Goal: Task Accomplishment & Management: Manage account settings

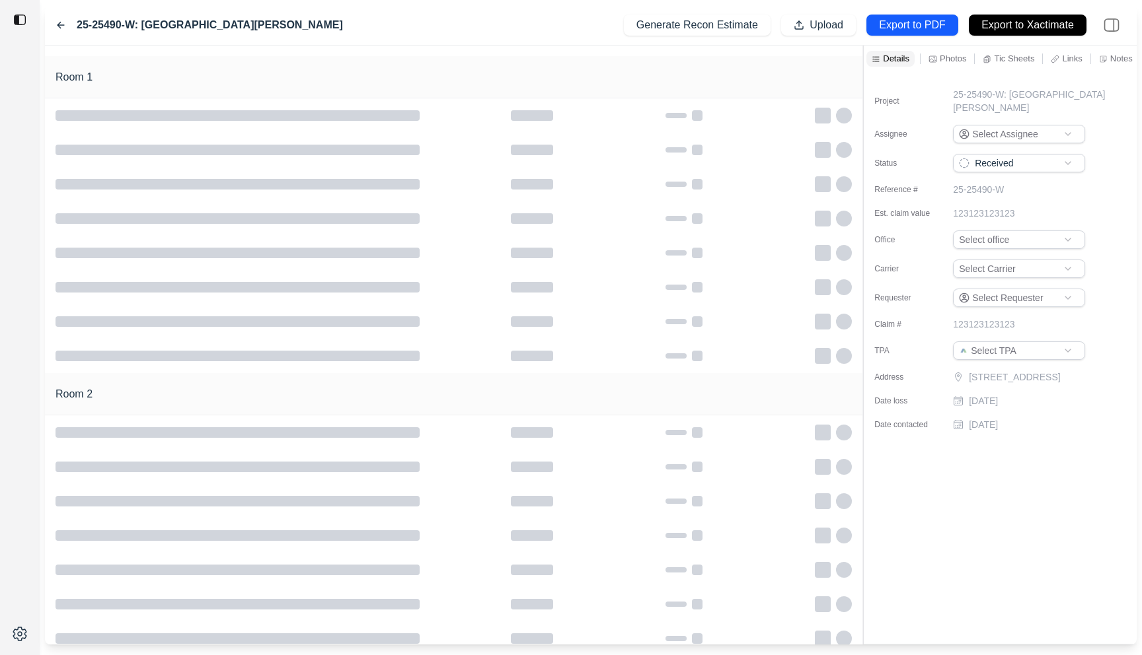
click at [435, 22] on div "25-25490-W: San [PERSON_NAME] Generate Recon Estimate Upload Export to PDF Expo…" at bounding box center [590, 25] width 1091 height 40
click at [717, 64] on div "Room 1 Room 2 Details Photos Tic Sheets Links Notes Other Project 25-25490-W: […" at bounding box center [590, 345] width 1091 height 599
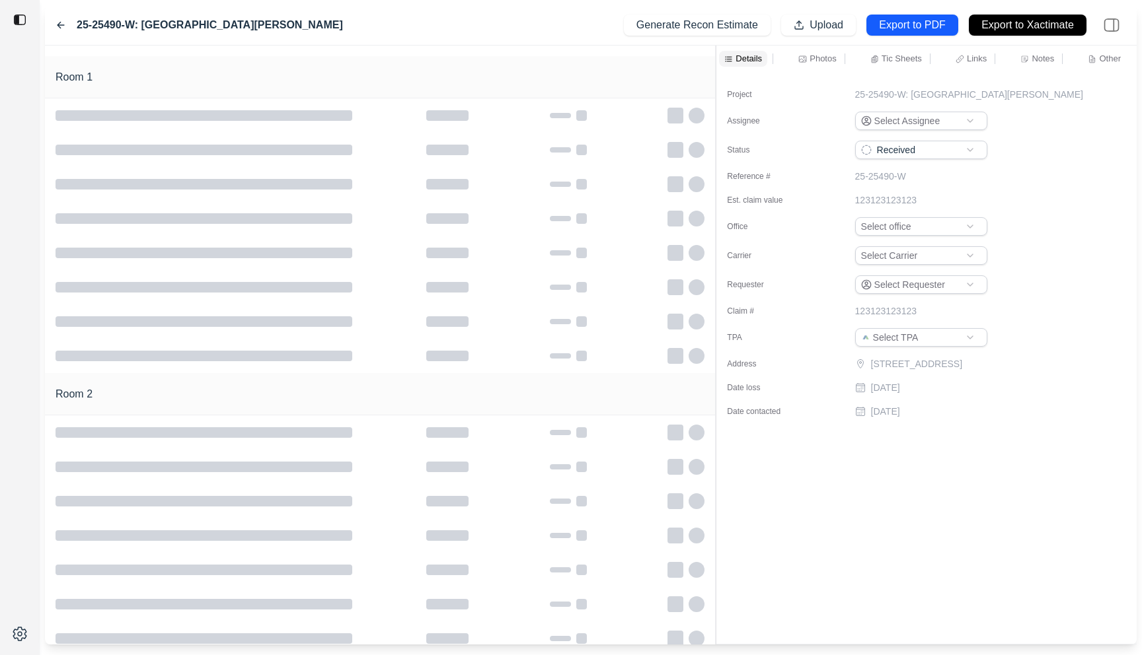
click at [1033, 60] on p "Notes" at bounding box center [1042, 58] width 22 height 11
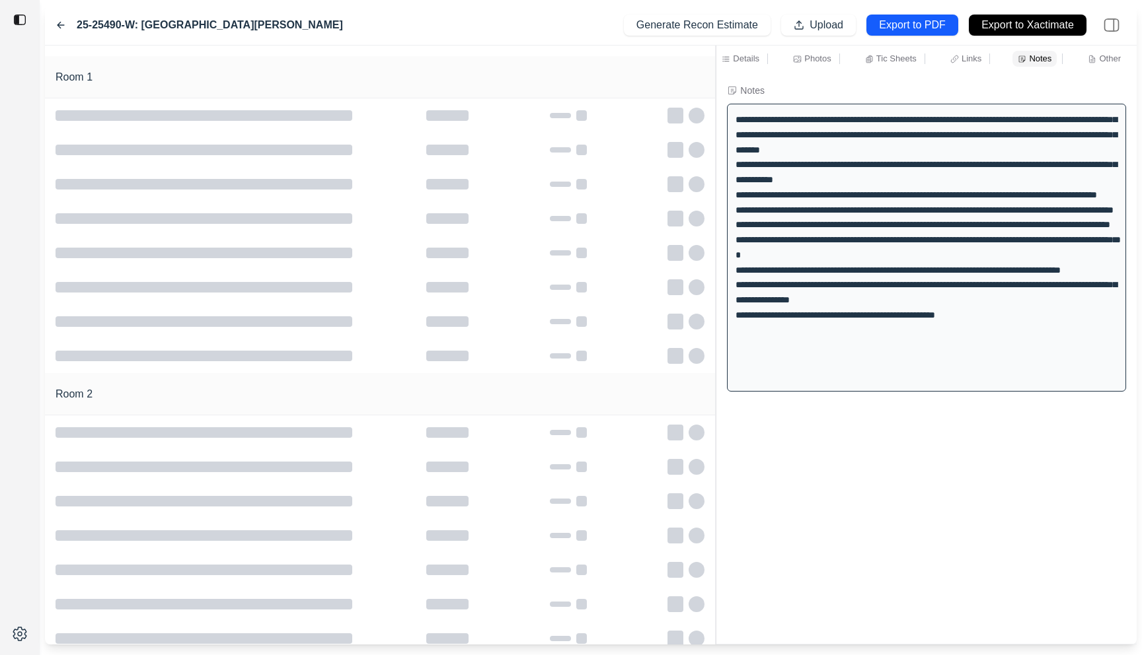
click at [59, 26] on icon at bounding box center [60, 25] width 11 height 11
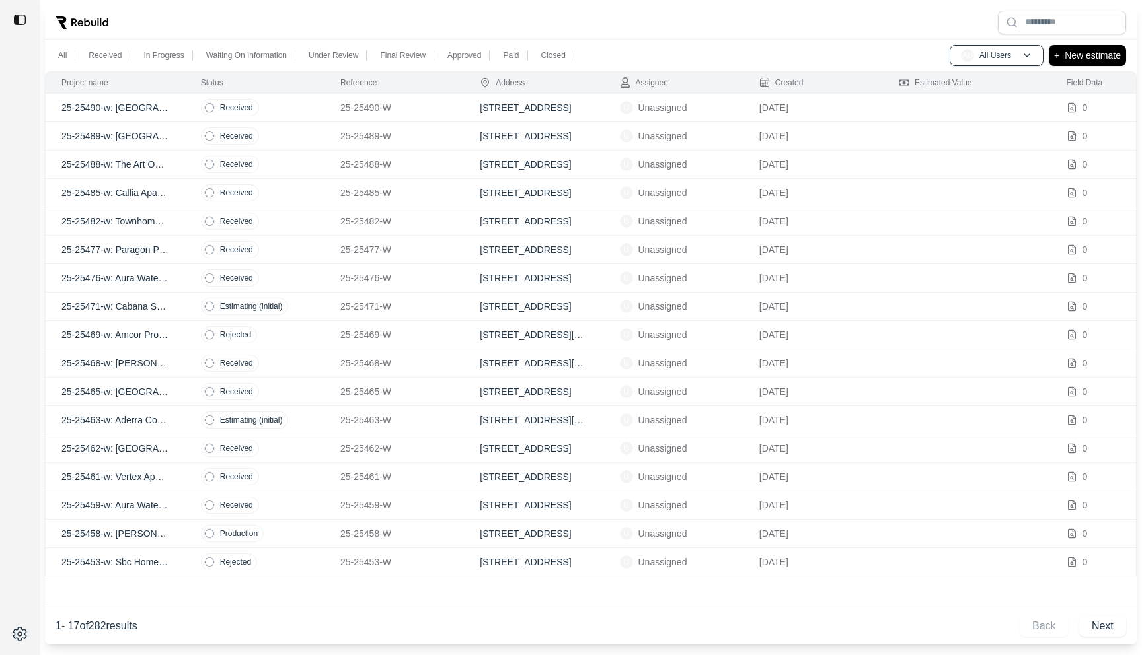
click at [289, 127] on td "Received" at bounding box center [254, 136] width 139 height 28
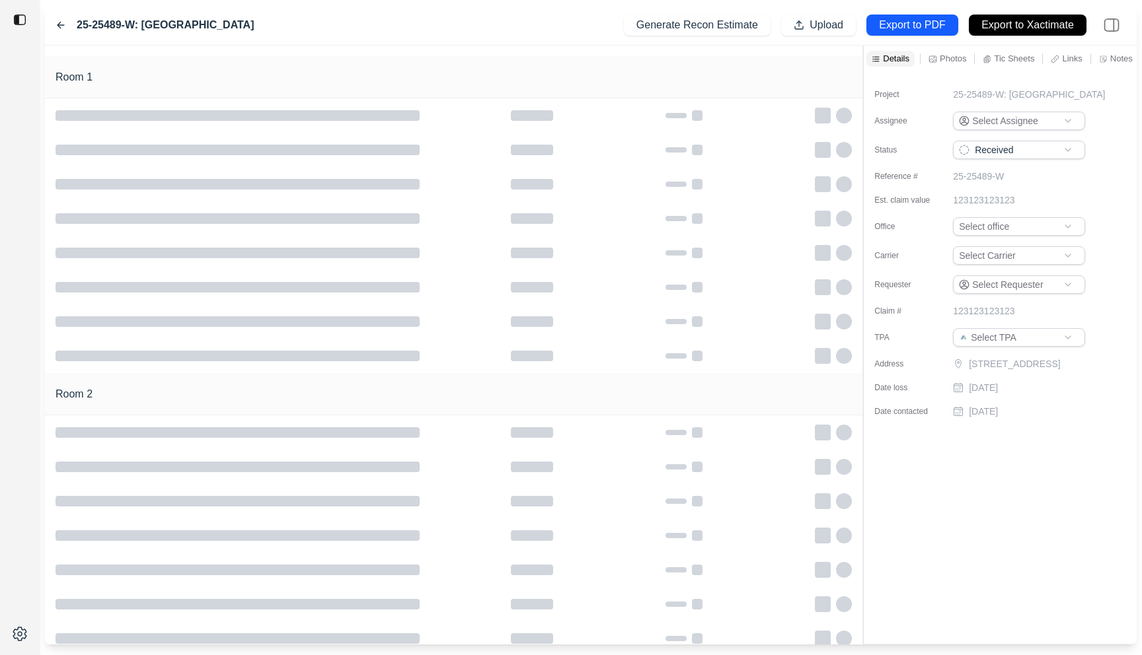
click at [61, 24] on icon at bounding box center [60, 25] width 7 height 6
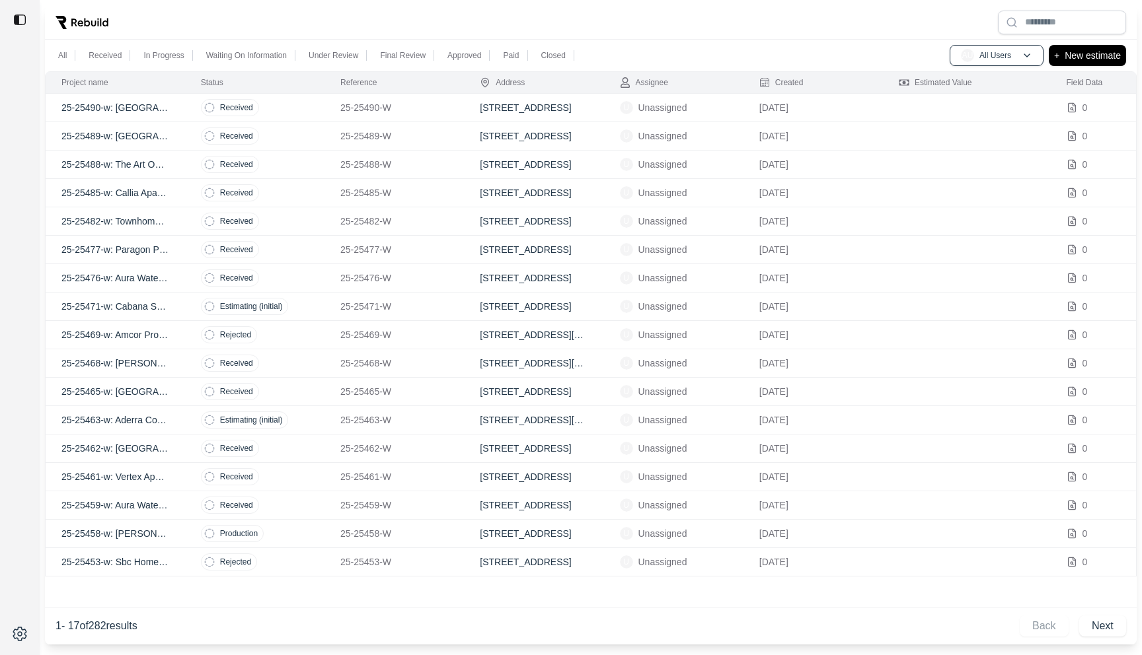
click at [411, 258] on td "25-25477-W" at bounding box center [393, 250] width 139 height 28
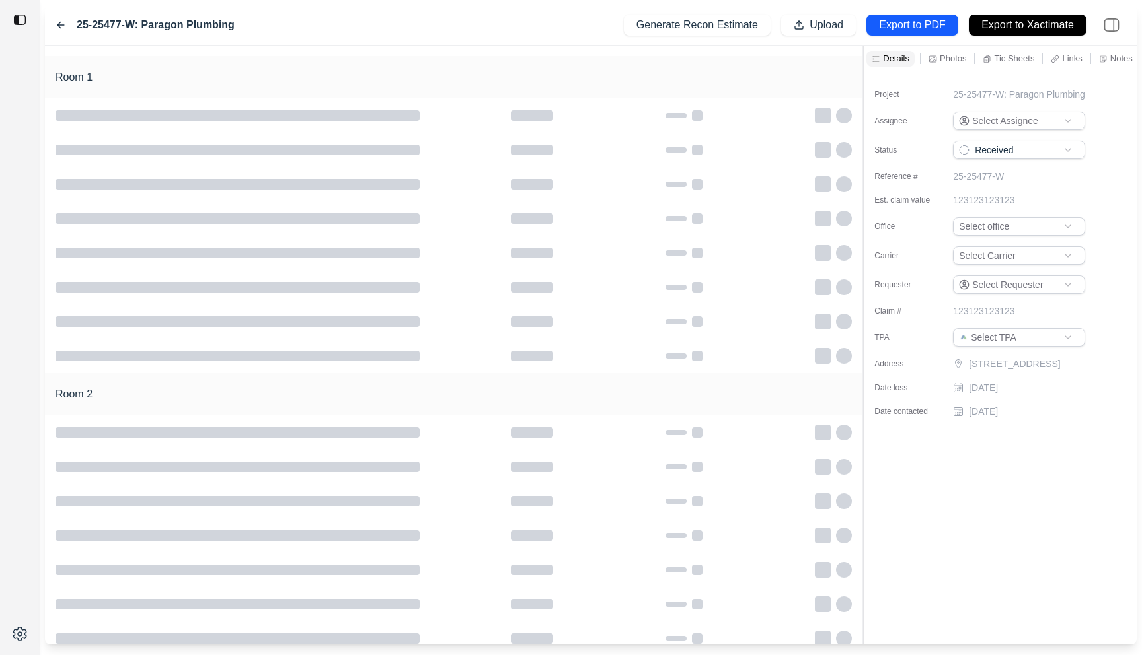
click at [59, 23] on icon at bounding box center [60, 25] width 7 height 6
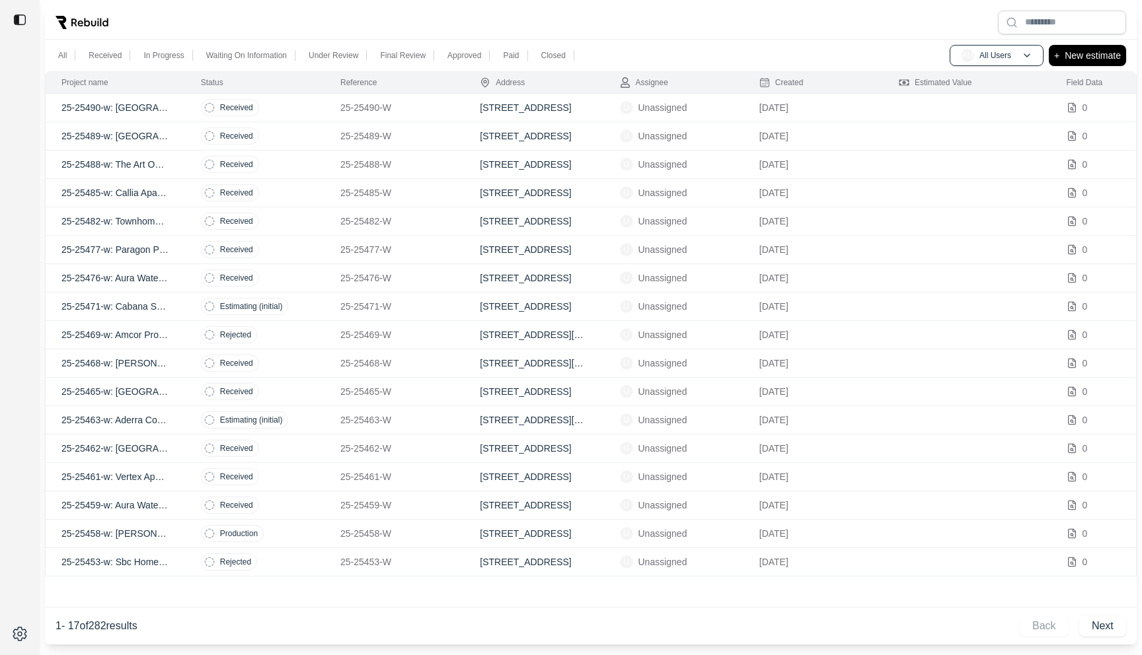
click at [304, 408] on td "Estimating (initial)" at bounding box center [254, 420] width 139 height 28
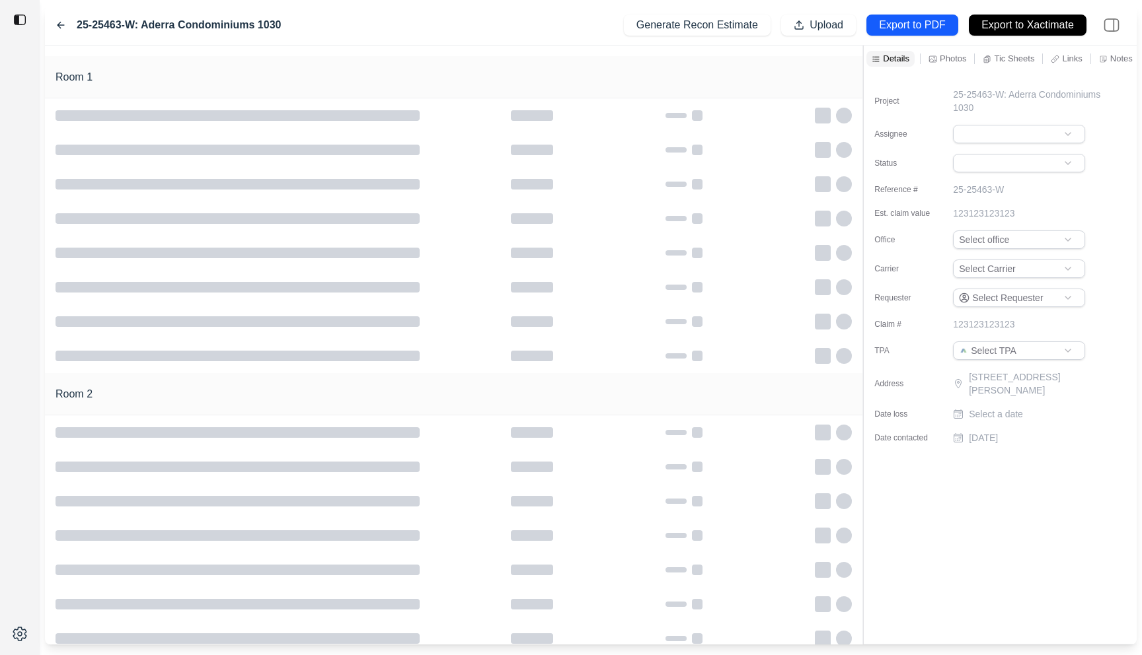
click at [58, 22] on icon at bounding box center [60, 25] width 11 height 11
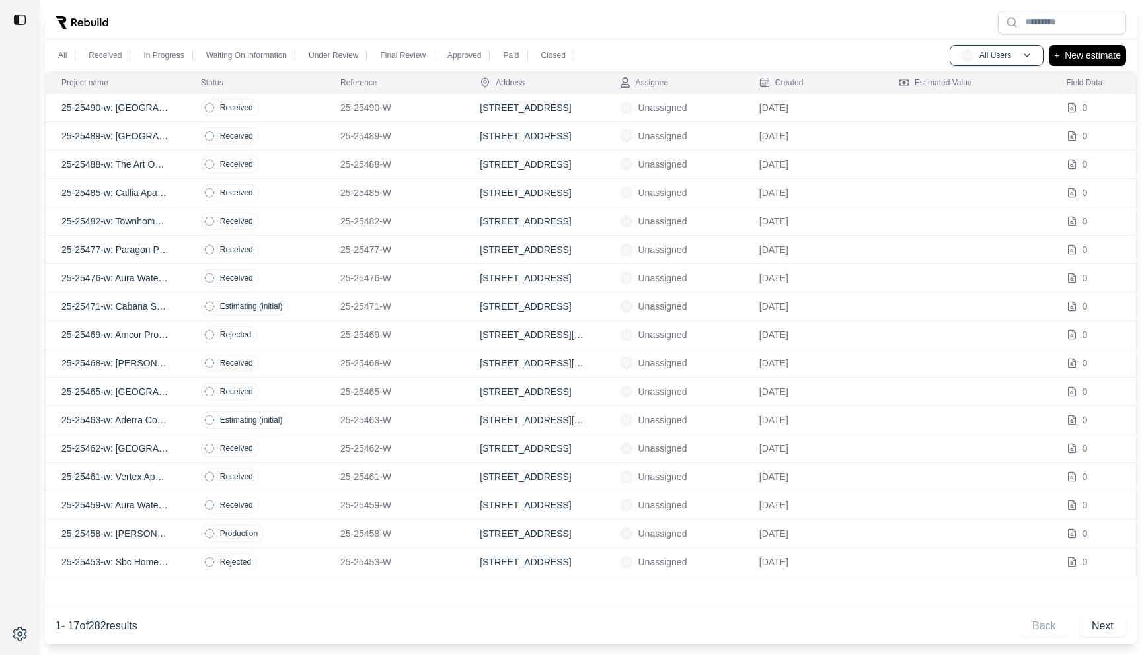
click at [275, 568] on td "Rejected" at bounding box center [254, 562] width 139 height 28
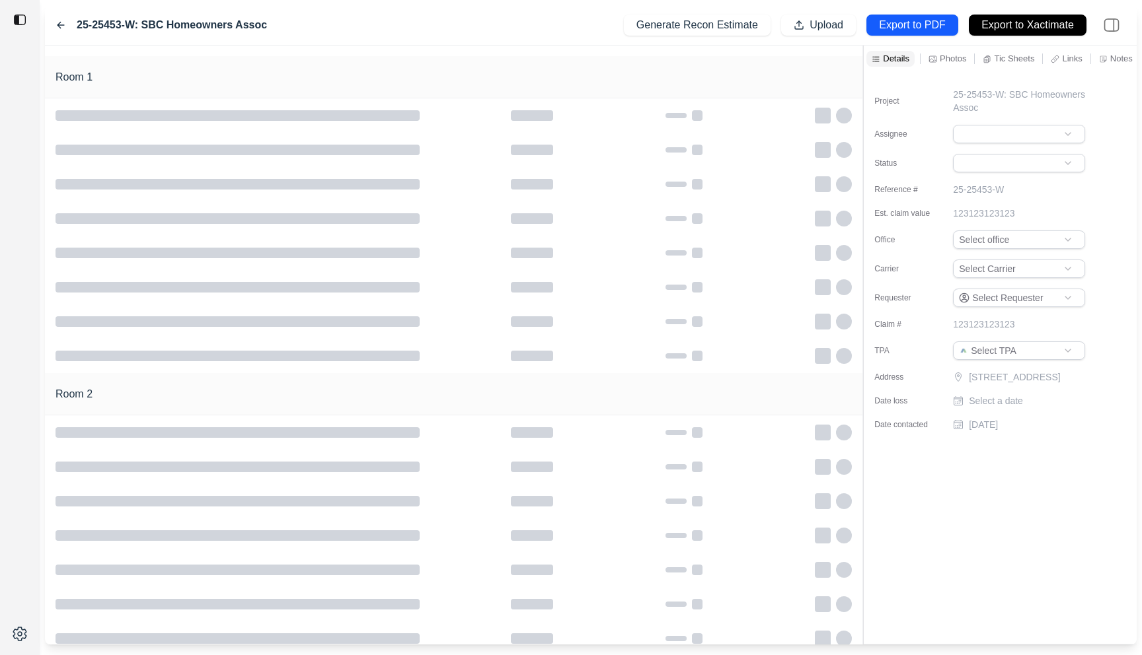
click at [59, 27] on icon at bounding box center [60, 25] width 7 height 6
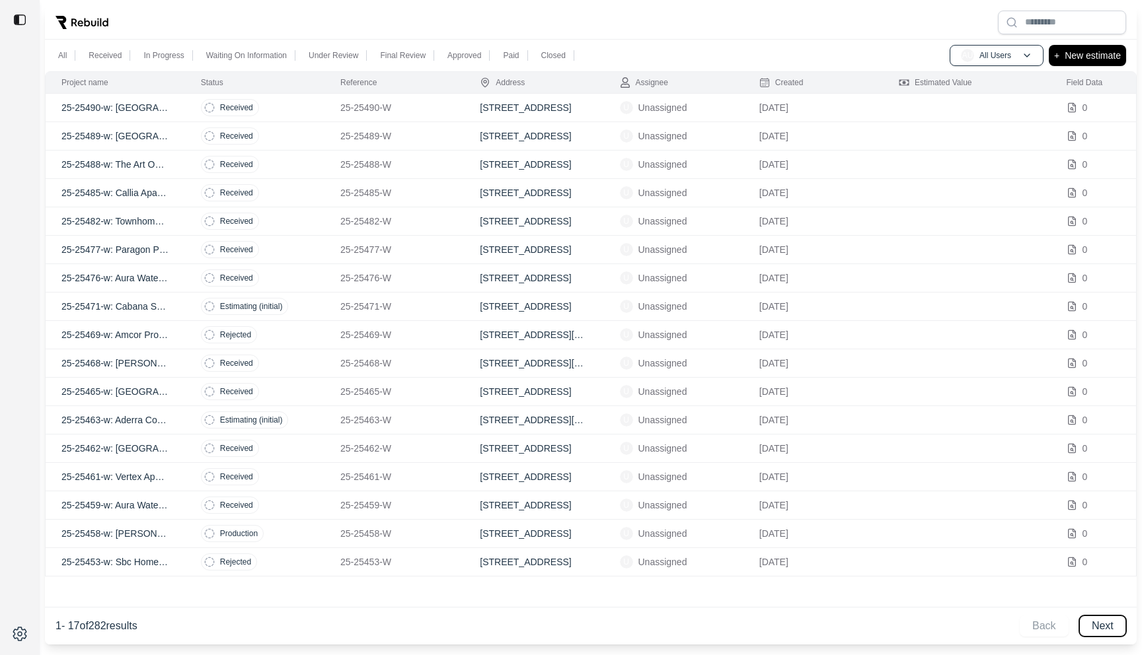
click at [1097, 629] on button "Next" at bounding box center [1102, 626] width 47 height 21
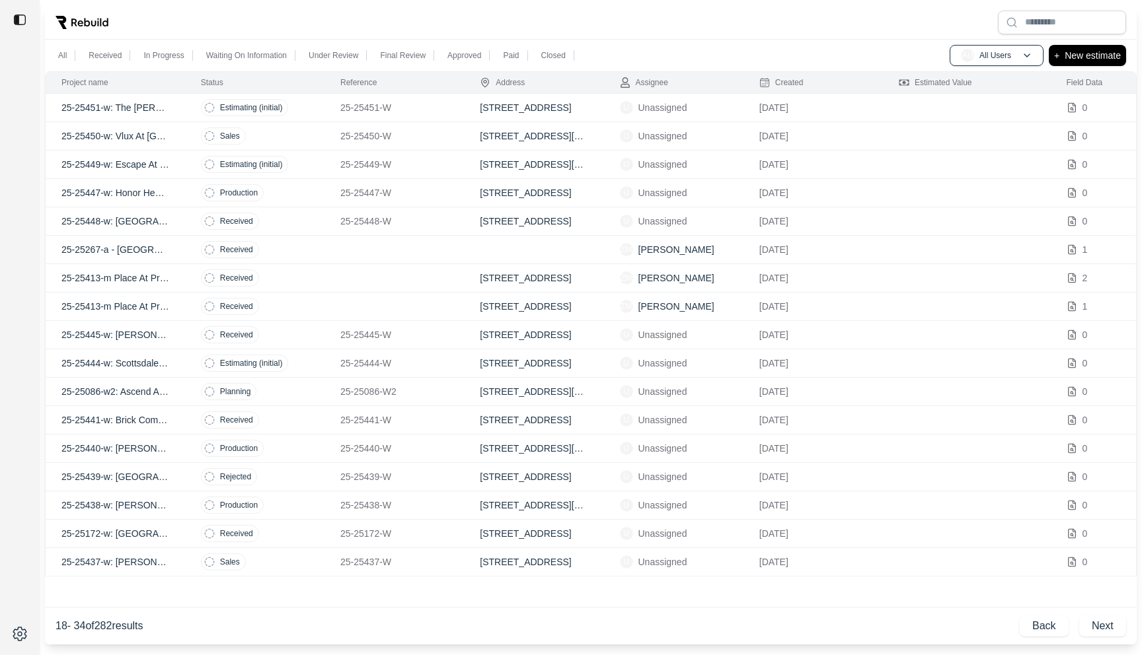
click at [320, 250] on td "Received" at bounding box center [254, 250] width 139 height 28
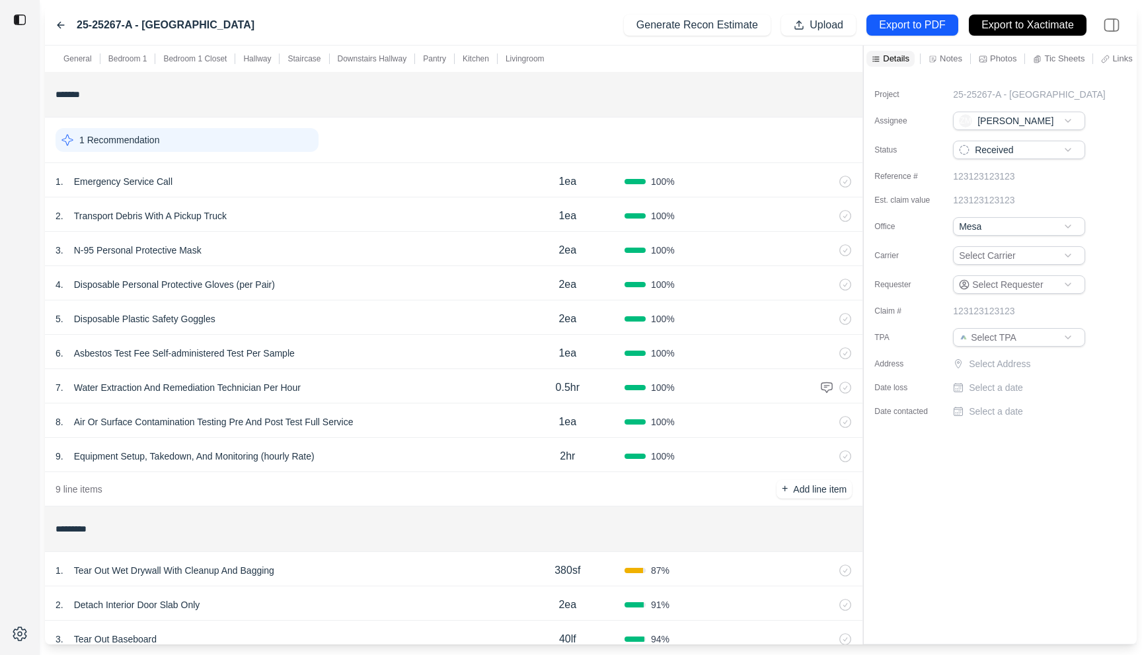
click at [61, 23] on icon at bounding box center [60, 25] width 11 height 11
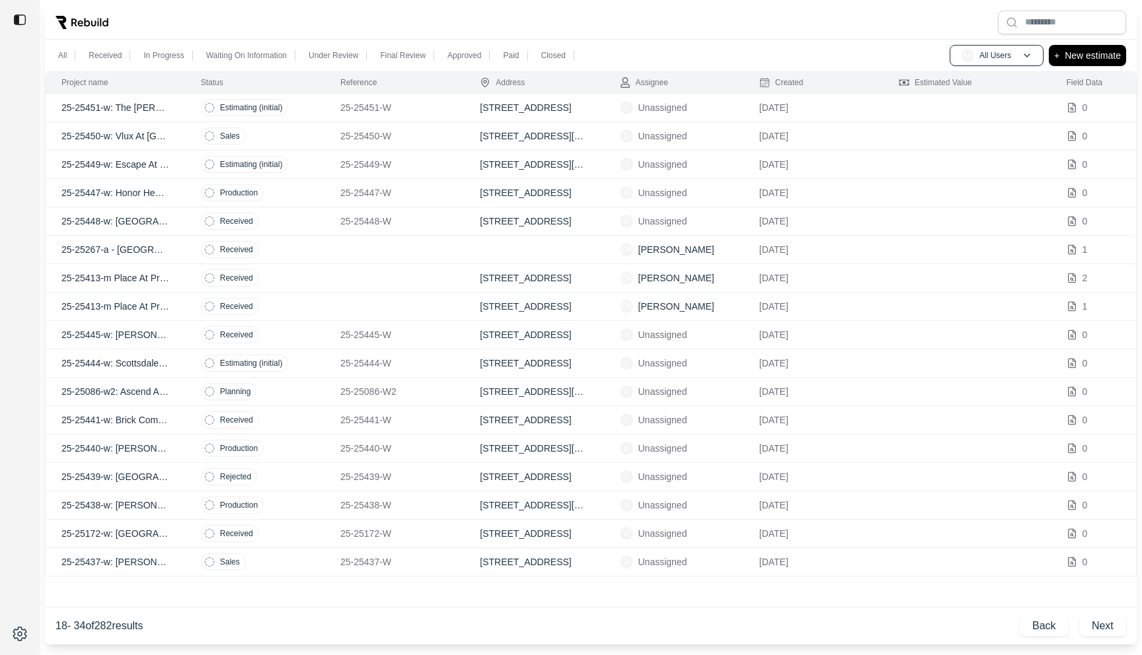
click at [320, 98] on td "Estimating (initial)" at bounding box center [254, 108] width 139 height 28
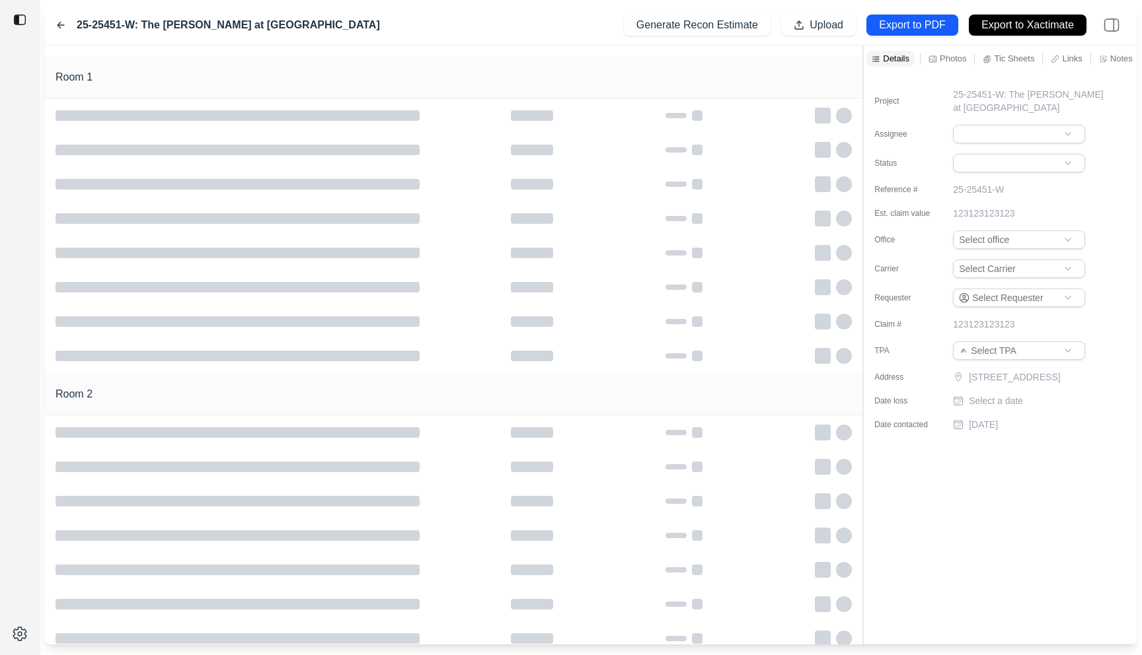
click at [56, 18] on div "25-25451-W: The [PERSON_NAME] at [GEOGRAPHIC_DATA]" at bounding box center [217, 25] width 324 height 16
click at [57, 21] on icon at bounding box center [60, 25] width 11 height 11
